Goal: Task Accomplishment & Management: Use online tool/utility

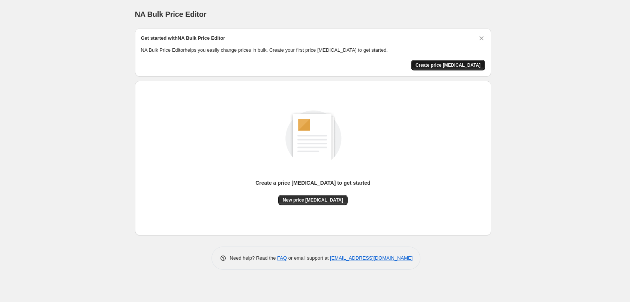
click at [452, 67] on span "Create price [MEDICAL_DATA]" at bounding box center [448, 65] width 65 height 6
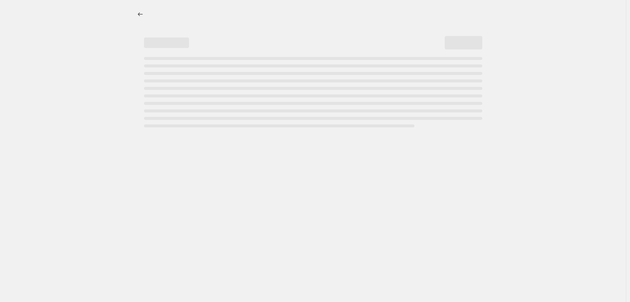
select select "percentage"
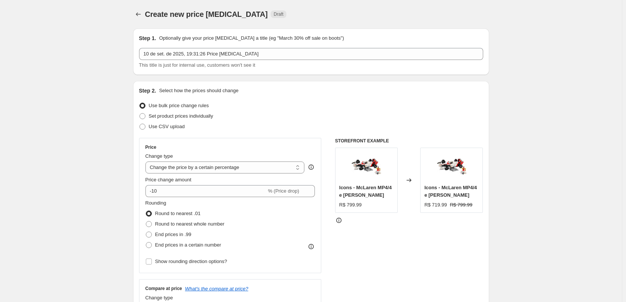
scroll to position [113, 0]
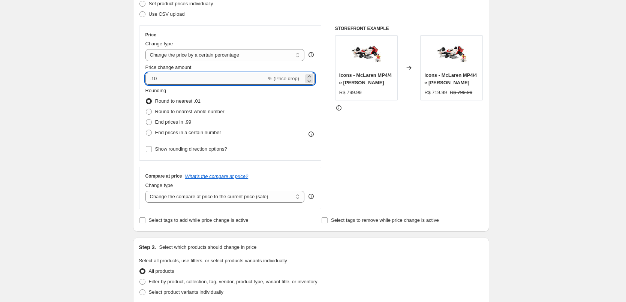
drag, startPoint x: 155, startPoint y: 79, endPoint x: 161, endPoint y: 80, distance: 6.9
click at [161, 80] on input "-10" at bounding box center [206, 79] width 121 height 12
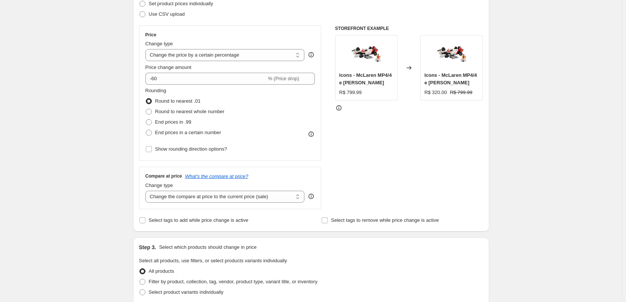
click at [139, 88] on div "Step 2. Select how the prices should change Use bulk price change rules Set pro…" at bounding box center [311, 99] width 356 height 263
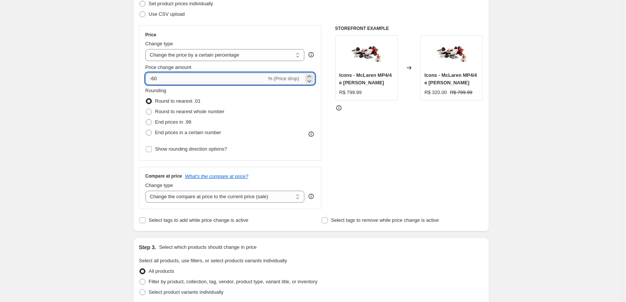
drag, startPoint x: 164, startPoint y: 80, endPoint x: 156, endPoint y: 80, distance: 7.1
click at [156, 80] on input "-60" at bounding box center [206, 79] width 121 height 12
click at [138, 92] on div "Step 2. Select how the prices should change Use bulk price change rules Set pro…" at bounding box center [311, 99] width 356 height 263
click at [167, 83] on input "-6" at bounding box center [206, 79] width 121 height 12
click at [135, 88] on div "Step 2. Select how the prices should change Use bulk price change rules Set pro…" at bounding box center [311, 99] width 356 height 263
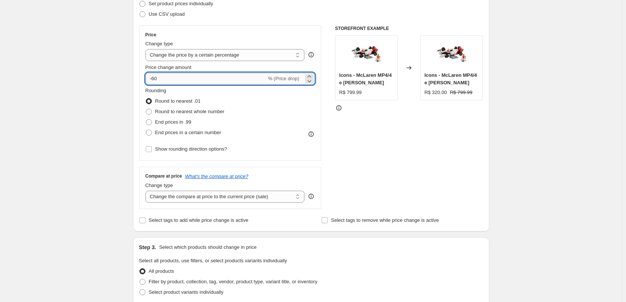
click at [156, 78] on input "-60" at bounding box center [206, 79] width 121 height 12
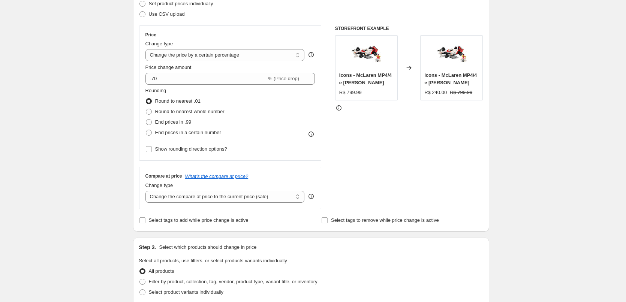
click at [128, 90] on div "Create new price change job. This page is ready Create new price change job Dra…" at bounding box center [311, 264] width 374 height 755
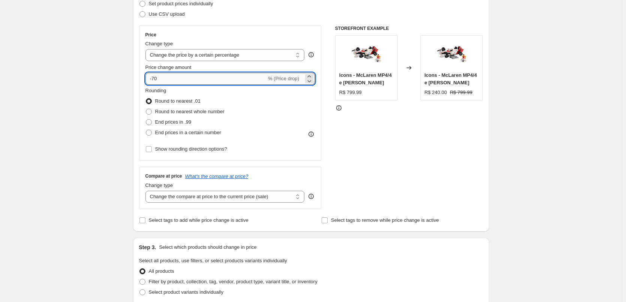
click at [155, 81] on input "-70" at bounding box center [206, 79] width 121 height 12
click at [132, 94] on div "Step 1. Optionally give your price change job a title (eg "March 30% off sale o…" at bounding box center [308, 253] width 362 height 686
click at [154, 80] on input "-90" at bounding box center [206, 79] width 121 height 12
type input "-60"
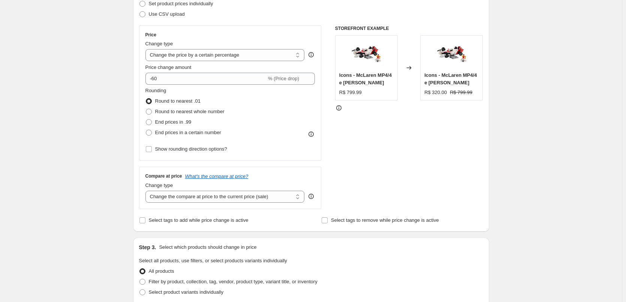
click at [128, 93] on div "Create new price change job. This page is ready Create new price change job Dra…" at bounding box center [311, 264] width 374 height 755
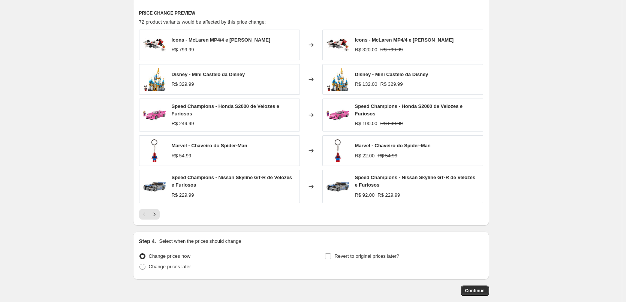
scroll to position [450, 0]
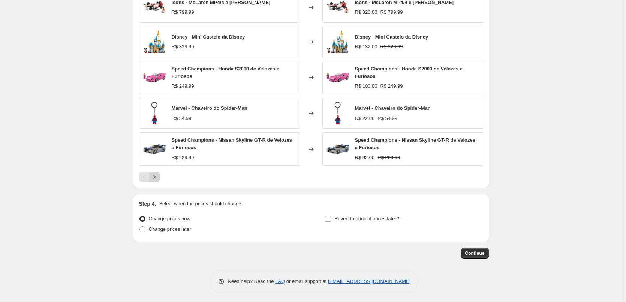
click at [158, 177] on icon "Next" at bounding box center [155, 177] width 8 height 8
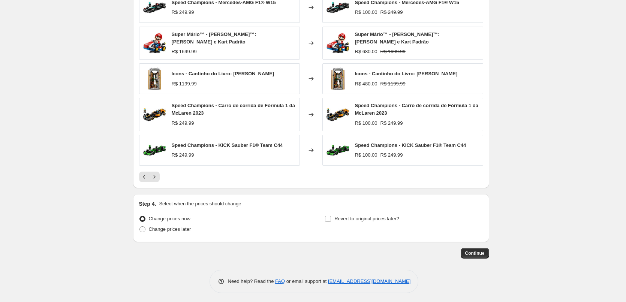
scroll to position [413, 0]
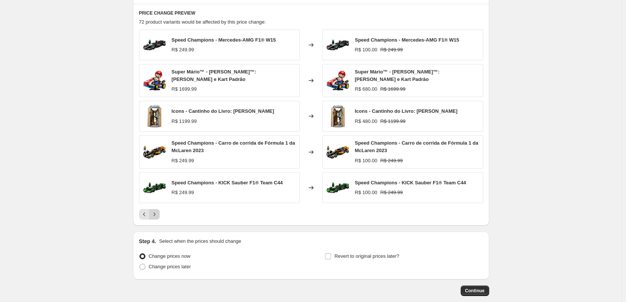
click at [154, 213] on icon "Next" at bounding box center [155, 215] width 8 height 8
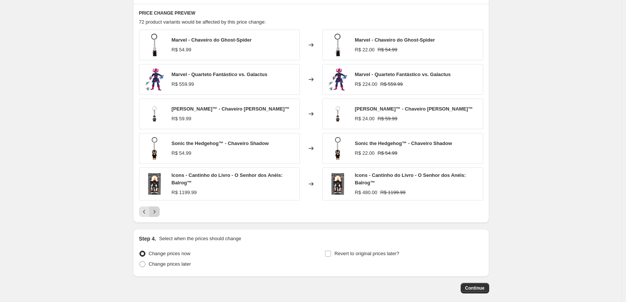
click at [159, 208] on button "Next" at bounding box center [154, 212] width 11 height 11
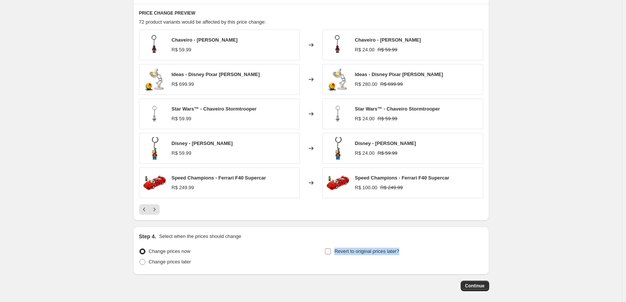
drag, startPoint x: 423, startPoint y: 251, endPoint x: 337, endPoint y: 252, distance: 85.9
click at [337, 252] on div "Revert to original prices later?" at bounding box center [404, 257] width 158 height 23
drag, startPoint x: 338, startPoint y: 260, endPoint x: 264, endPoint y: 245, distance: 75.3
click at [266, 246] on div "Change prices now" at bounding box center [218, 251] width 158 height 11
click at [233, 239] on p "Select when the prices should change" at bounding box center [200, 237] width 82 height 8
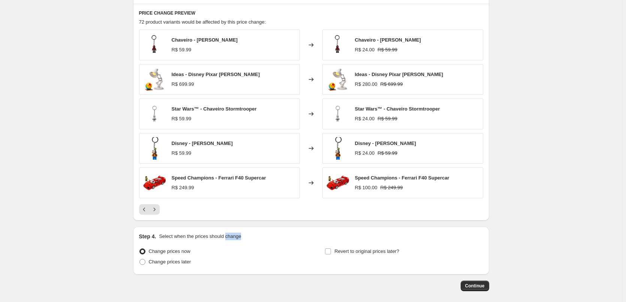
click at [233, 239] on p "Select when the prices should change" at bounding box center [200, 237] width 82 height 8
click at [480, 286] on span "Continue" at bounding box center [475, 286] width 20 height 6
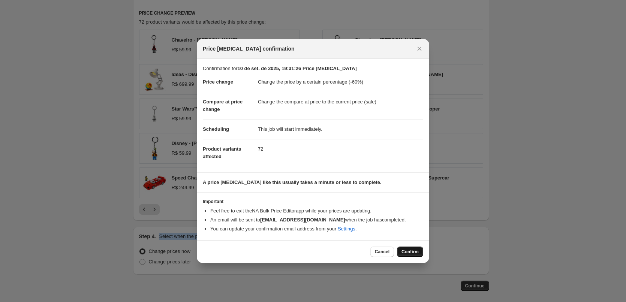
click at [413, 253] on span "Confirm" at bounding box center [410, 252] width 17 height 6
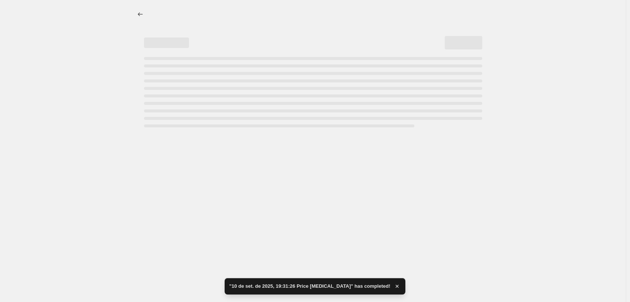
select select "percentage"
